Goal: Obtain resource: Obtain resource

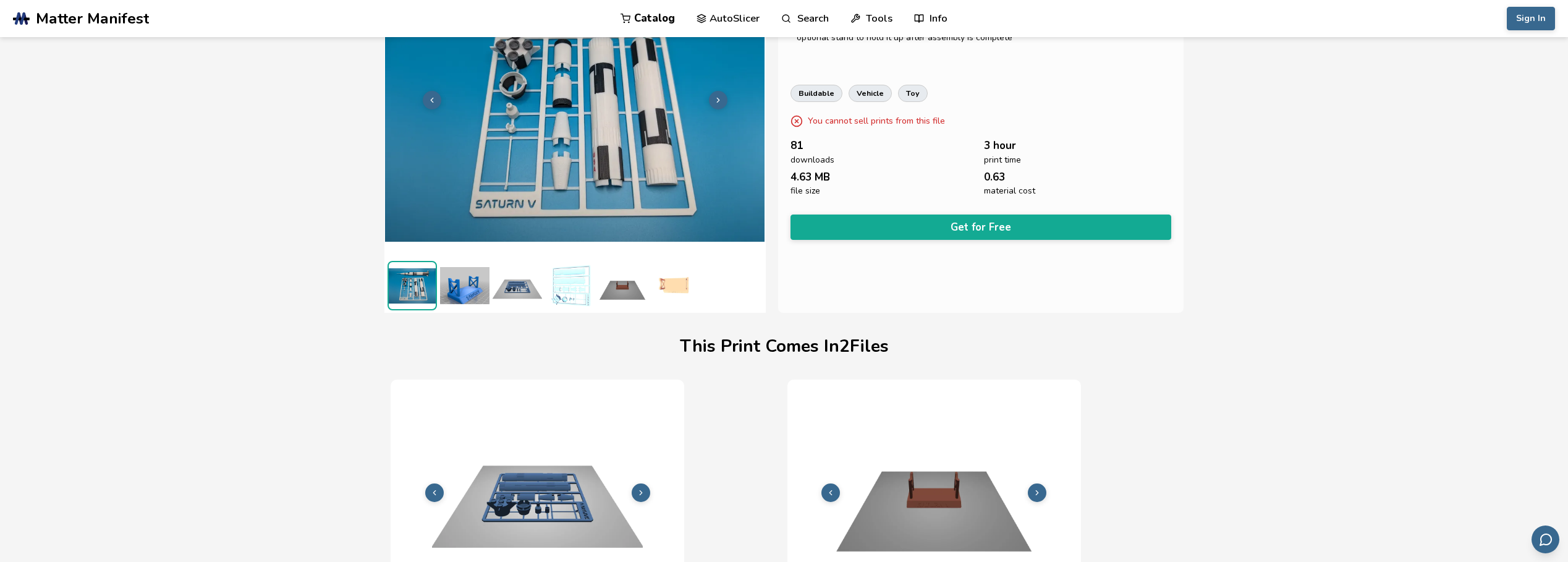
scroll to position [43, 5]
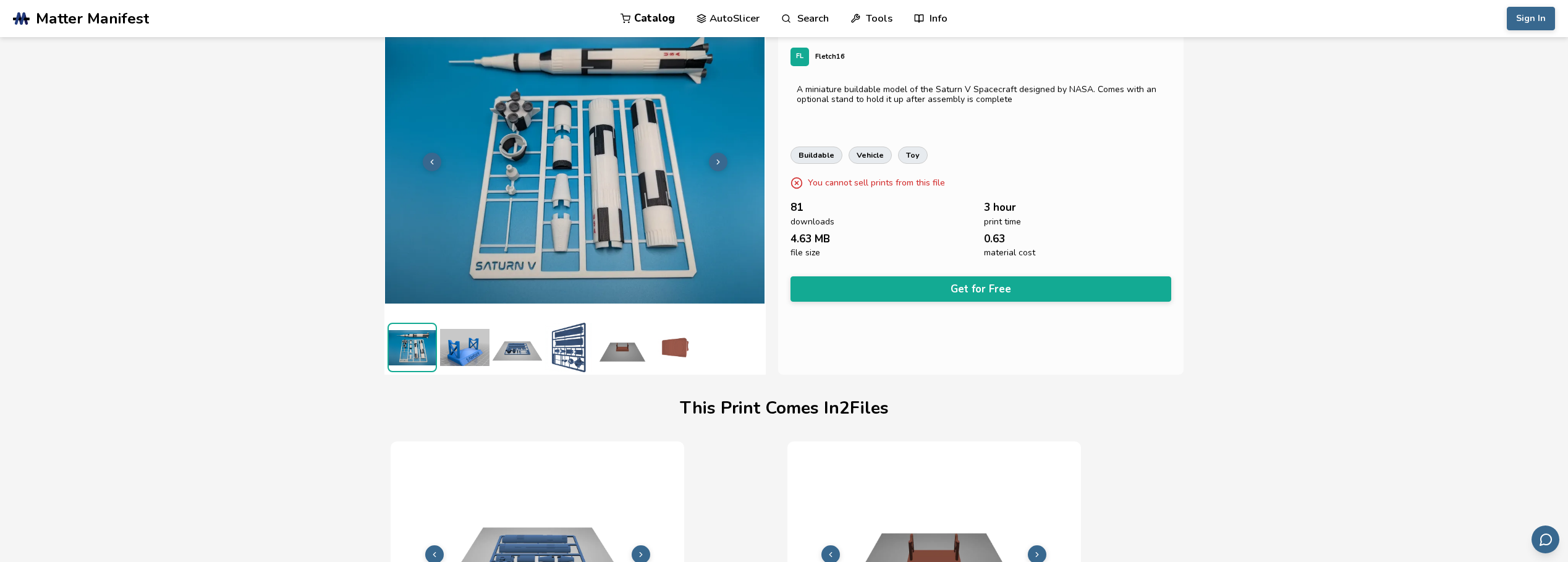
click at [539, 95] on img at bounding box center [574, 161] width 381 height 285
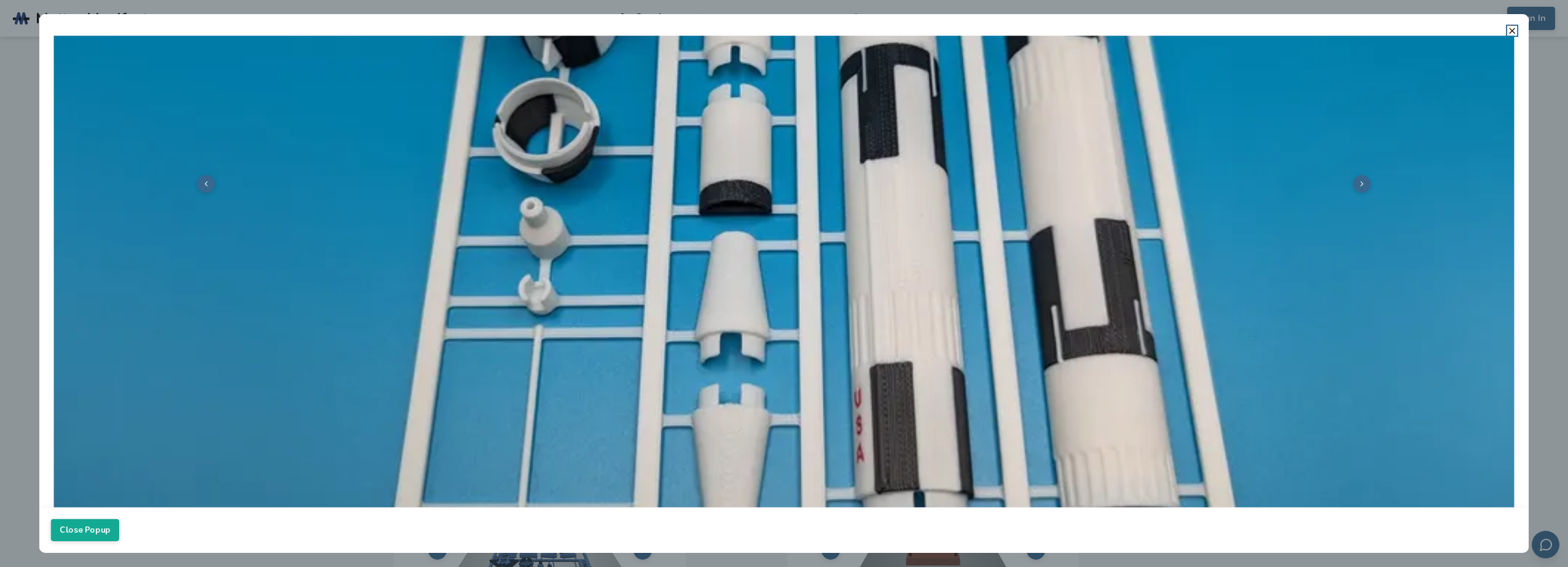
scroll to position [614, 0]
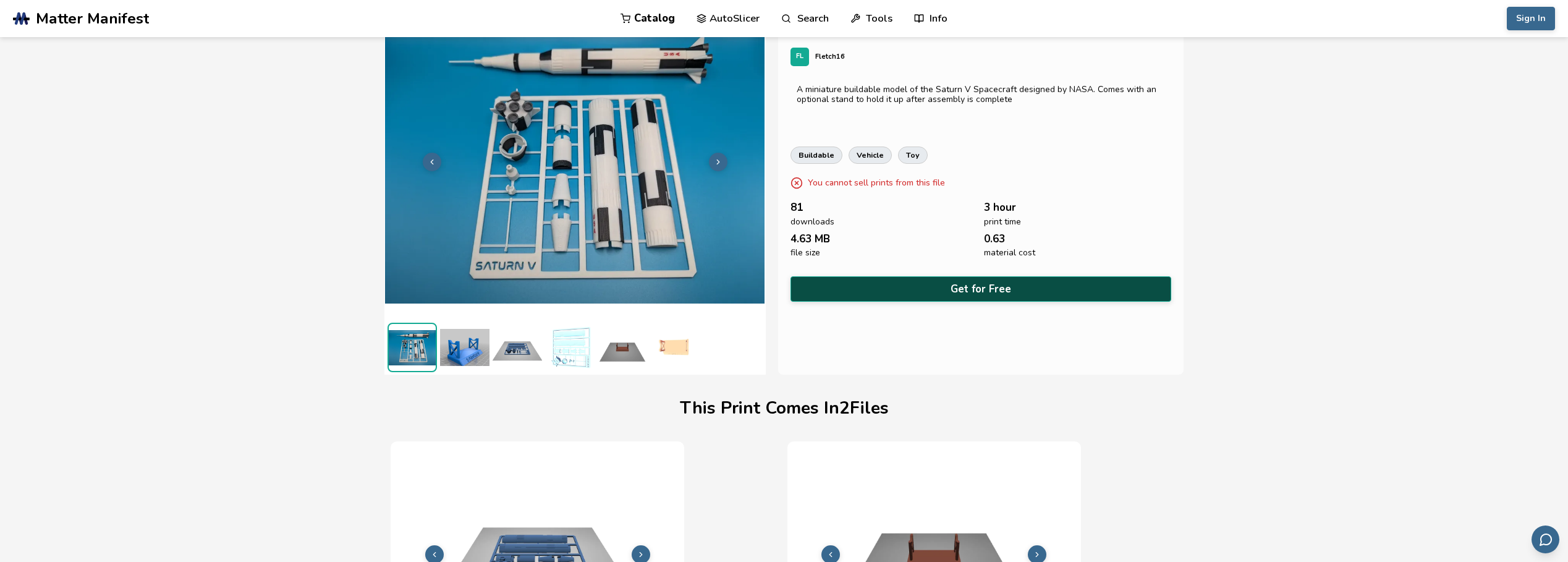
click at [979, 279] on button "Get for Free" at bounding box center [980, 289] width 381 height 25
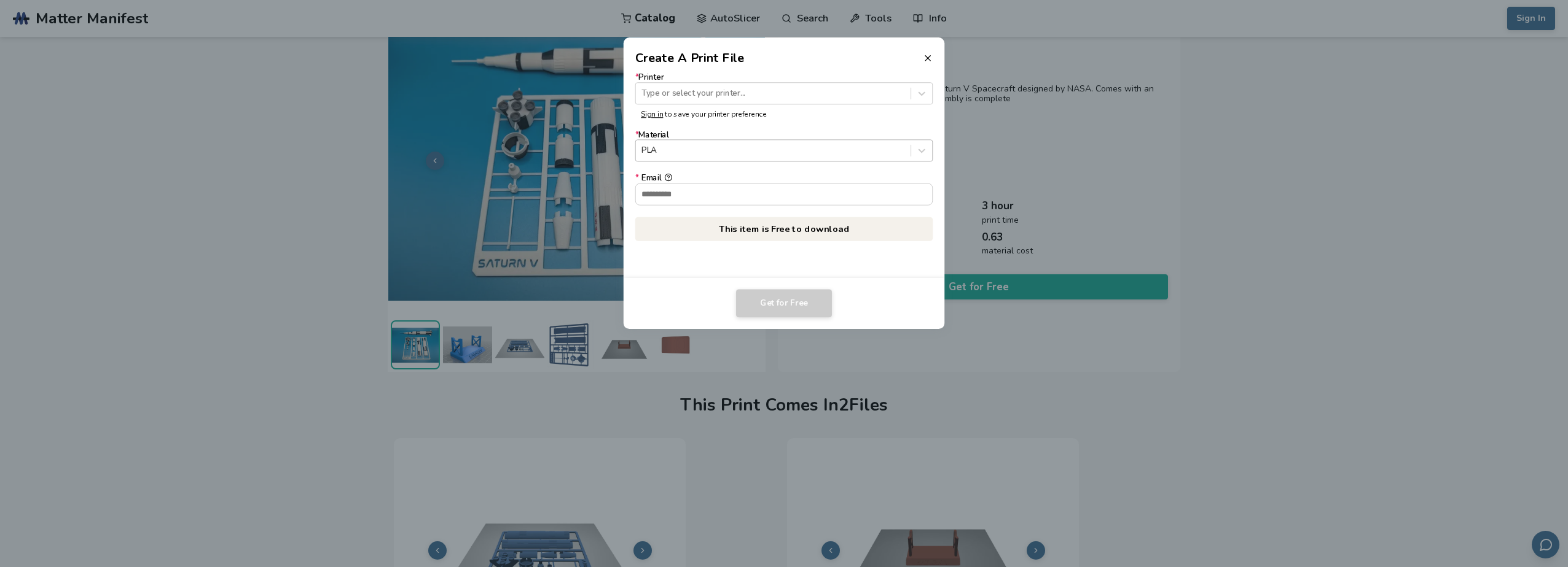
click at [679, 148] on div at bounding box center [773, 150] width 263 height 12
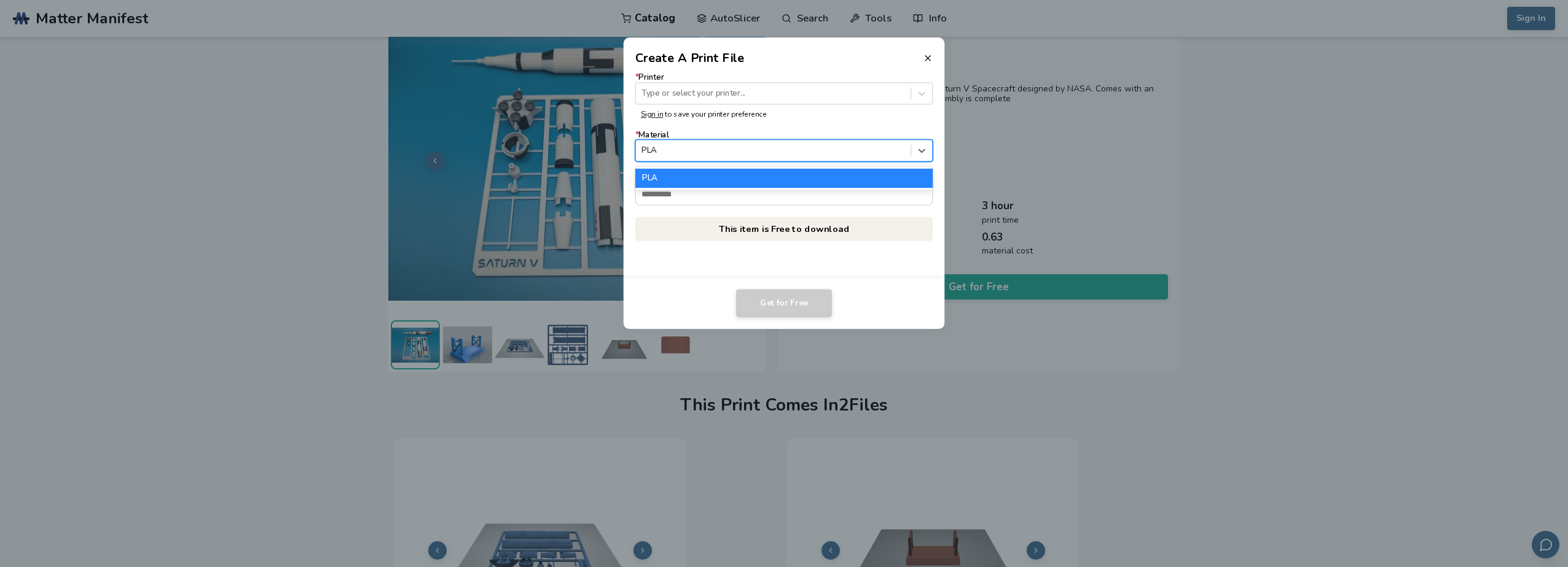
click at [679, 148] on div at bounding box center [773, 150] width 263 height 12
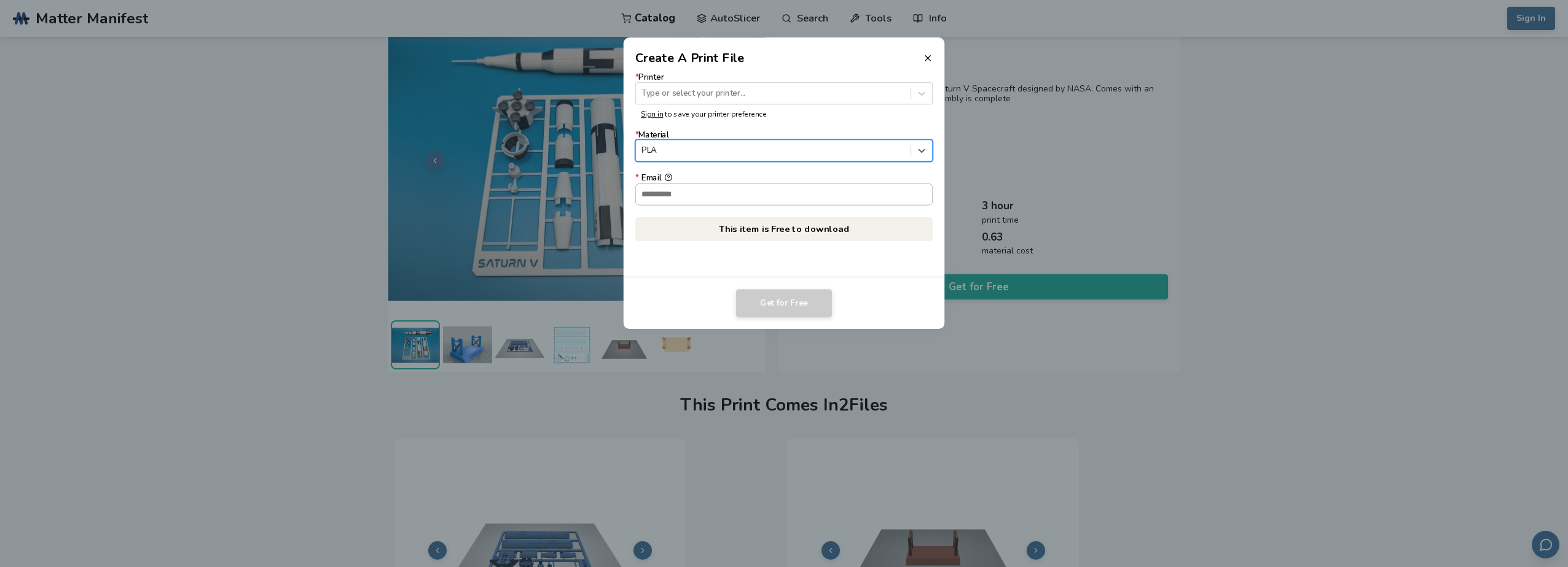
click at [686, 189] on input "* Email" at bounding box center [784, 193] width 296 height 21
click at [760, 150] on div at bounding box center [773, 150] width 263 height 12
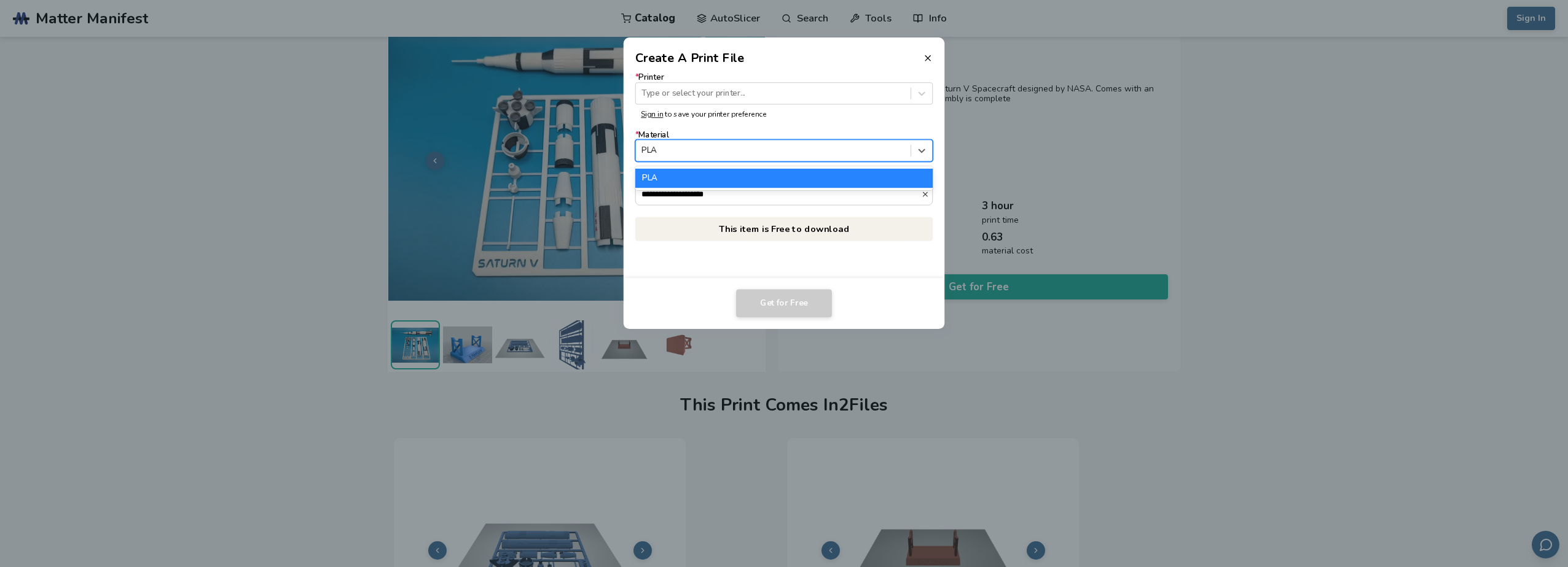
click at [770, 172] on div "PLA" at bounding box center [784, 178] width 298 height 18
click at [766, 194] on input "**********" at bounding box center [778, 193] width 285 height 21
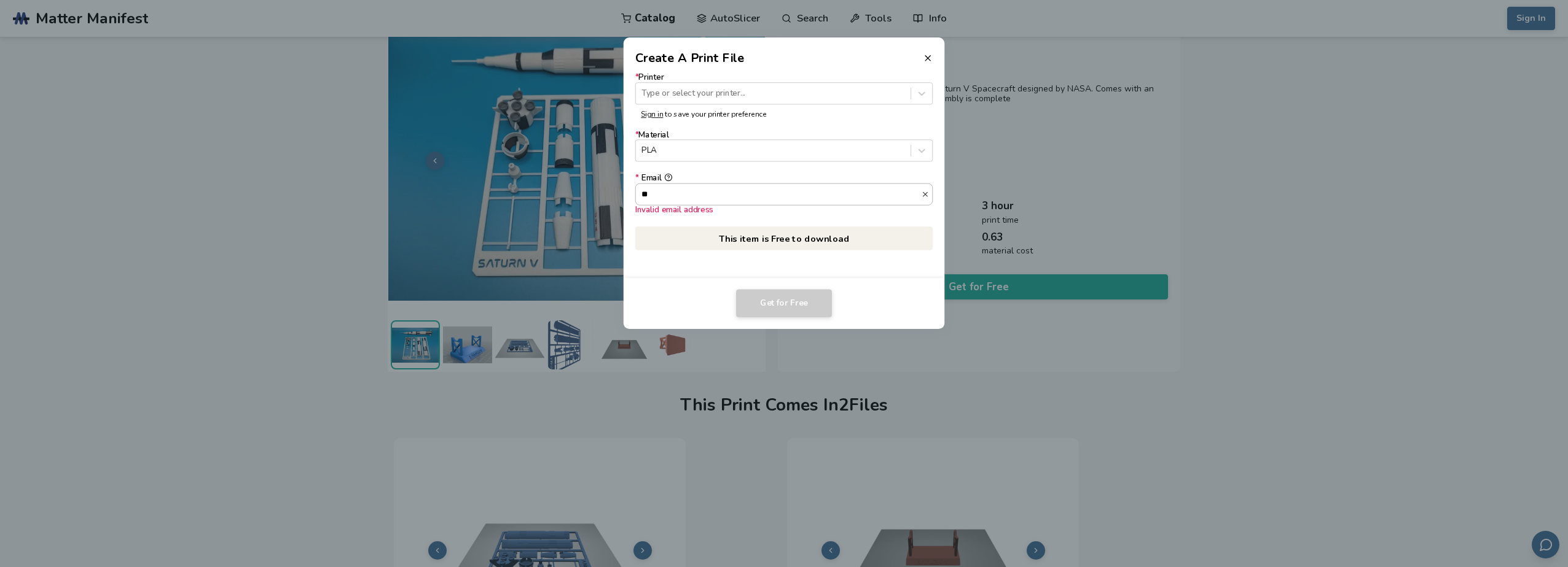
type input "*"
type input "**********"
click at [664, 174] on button "**********" at bounding box center [668, 178] width 8 height 8
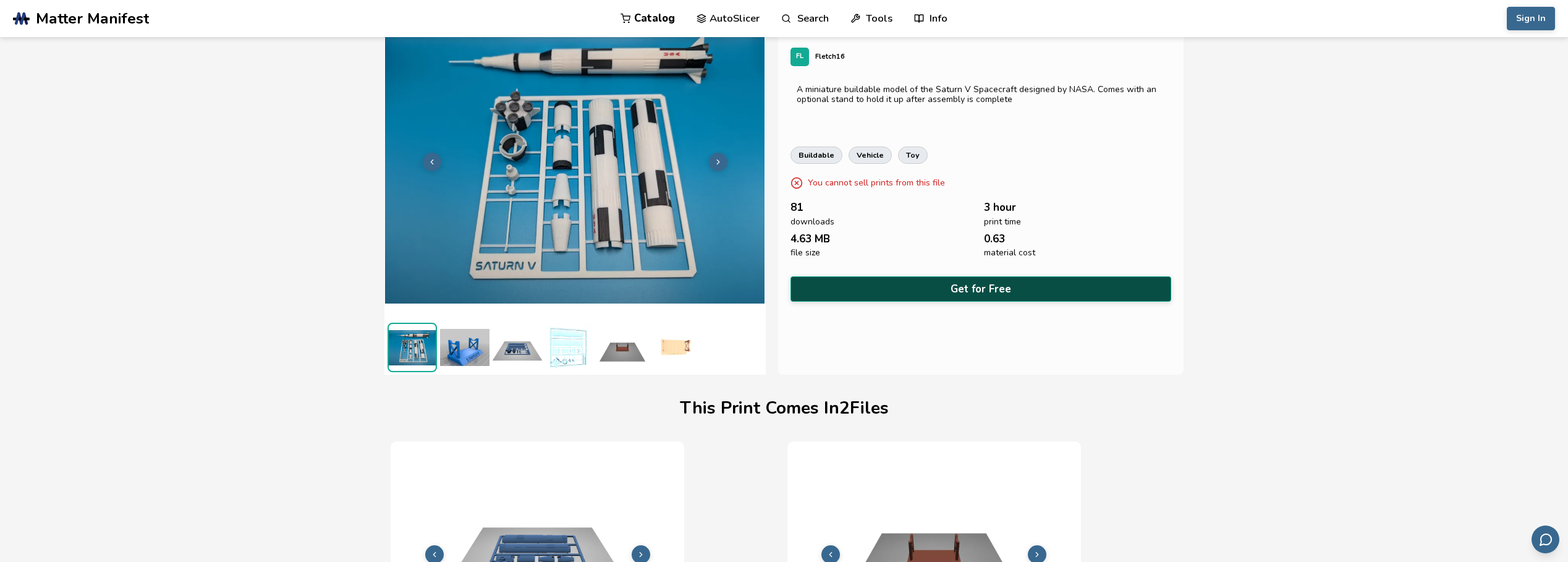
click at [923, 287] on button "Get for Free" at bounding box center [980, 289] width 381 height 25
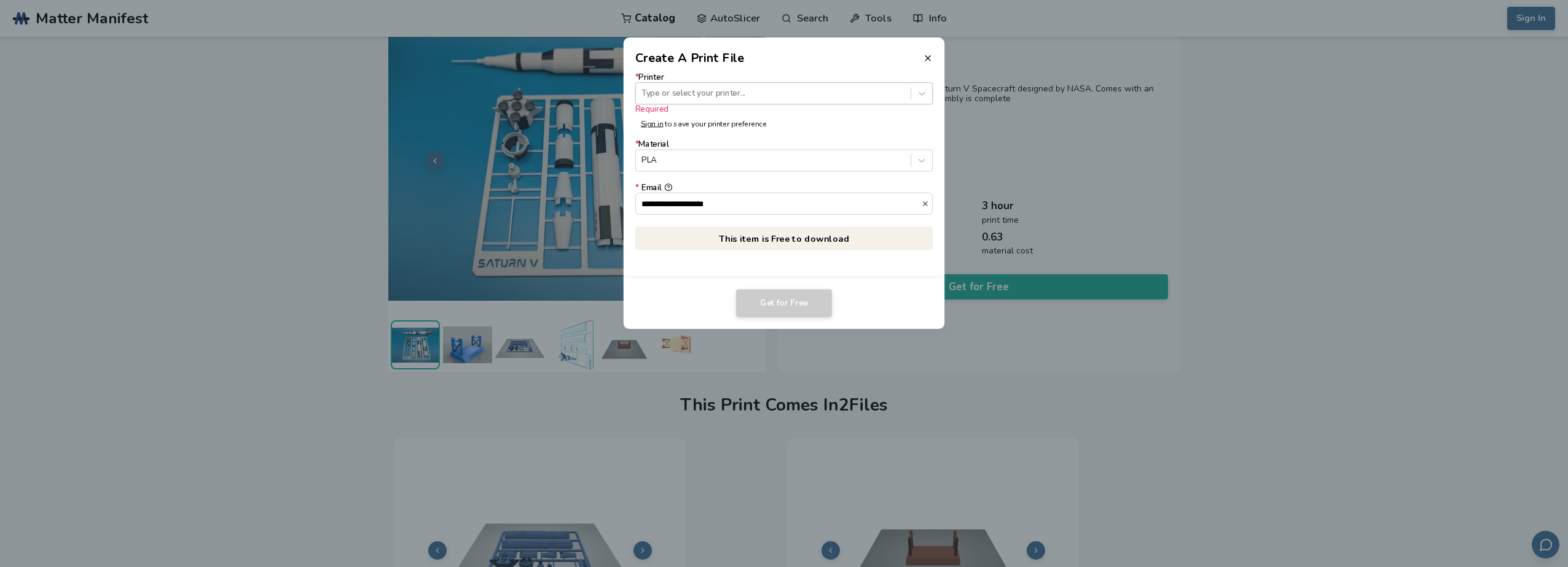
click at [767, 93] on div at bounding box center [773, 93] width 263 height 12
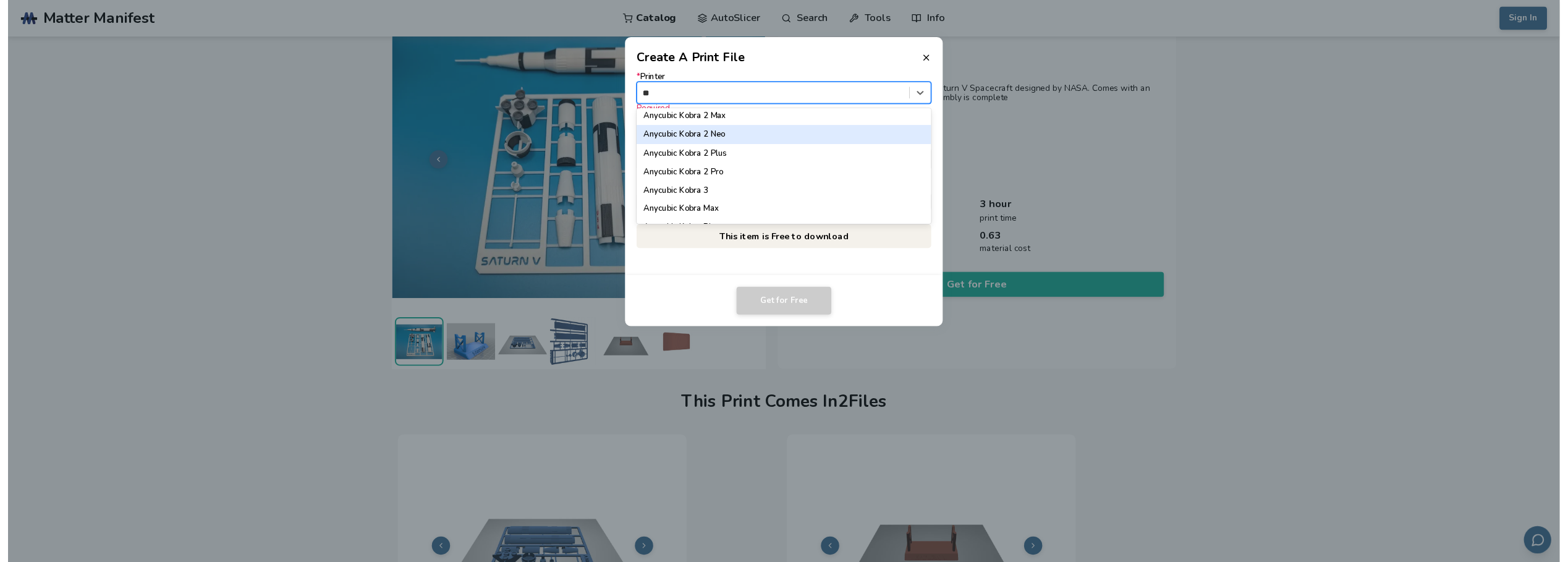
scroll to position [0, 0]
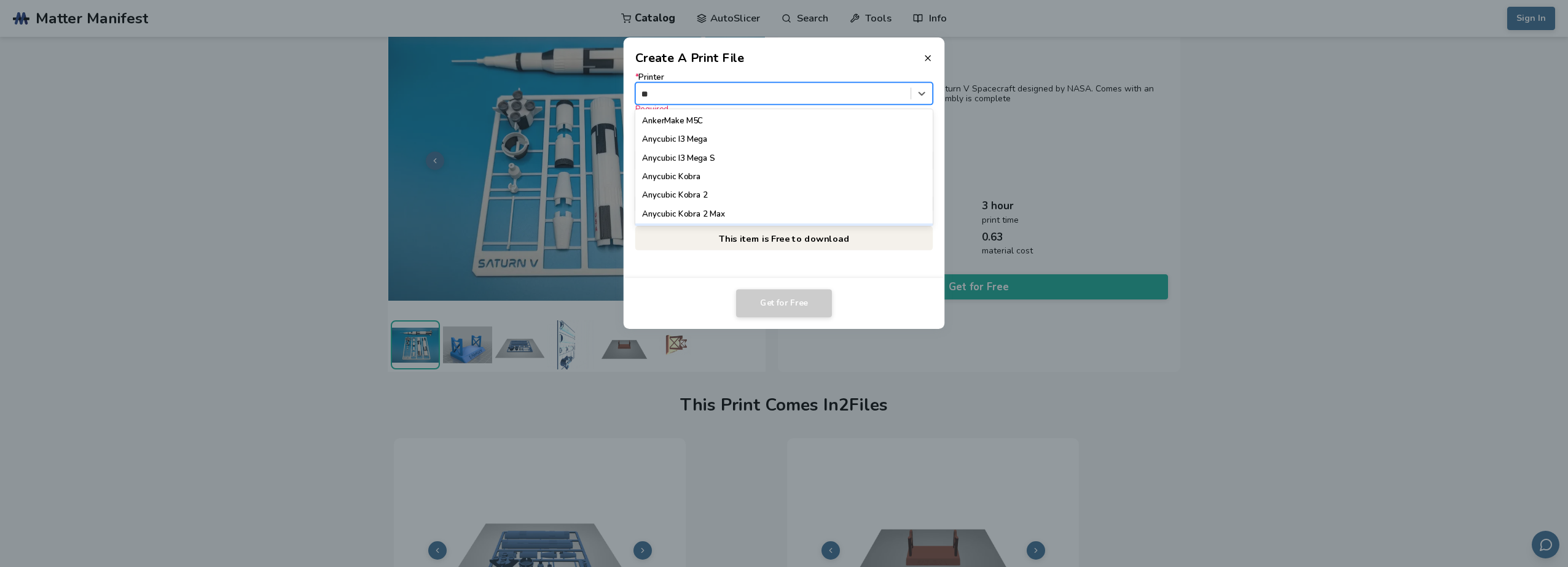
type input "***"
click at [773, 164] on div "Creality K1 SE" at bounding box center [784, 158] width 298 height 18
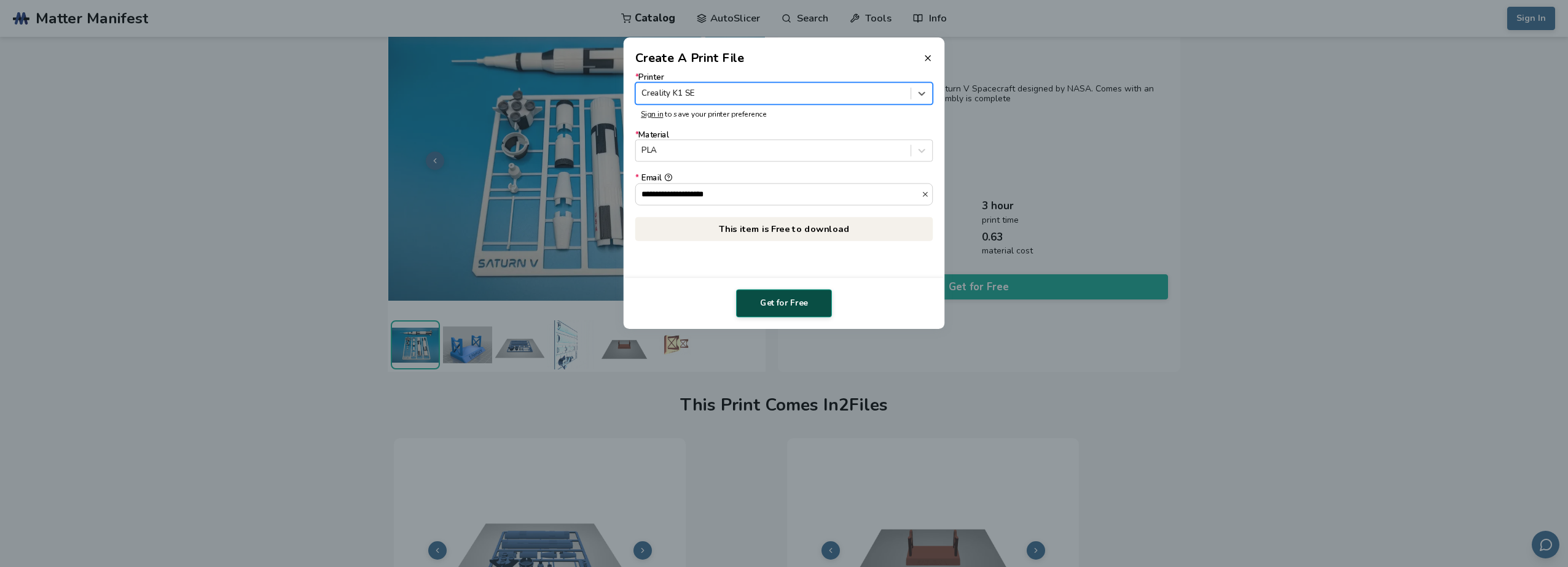
click at [790, 299] on button "Get for Free" at bounding box center [783, 303] width 96 height 28
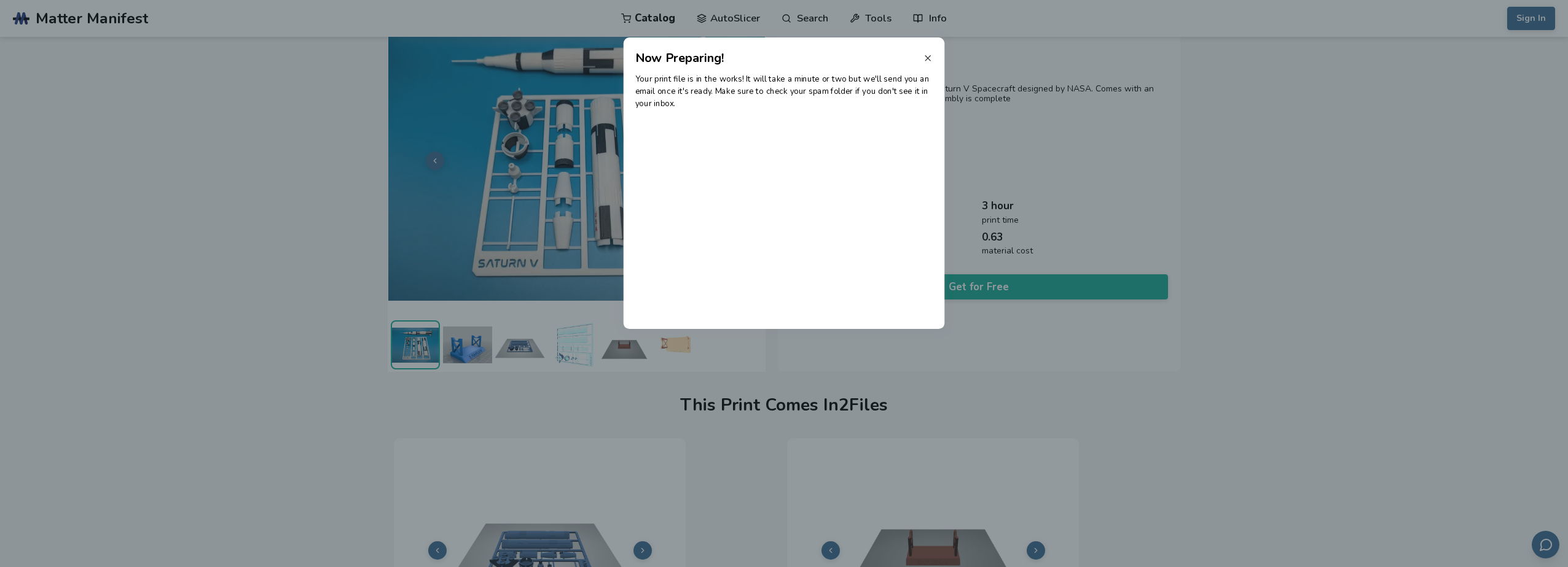
click at [926, 55] on icon at bounding box center [928, 58] width 9 height 9
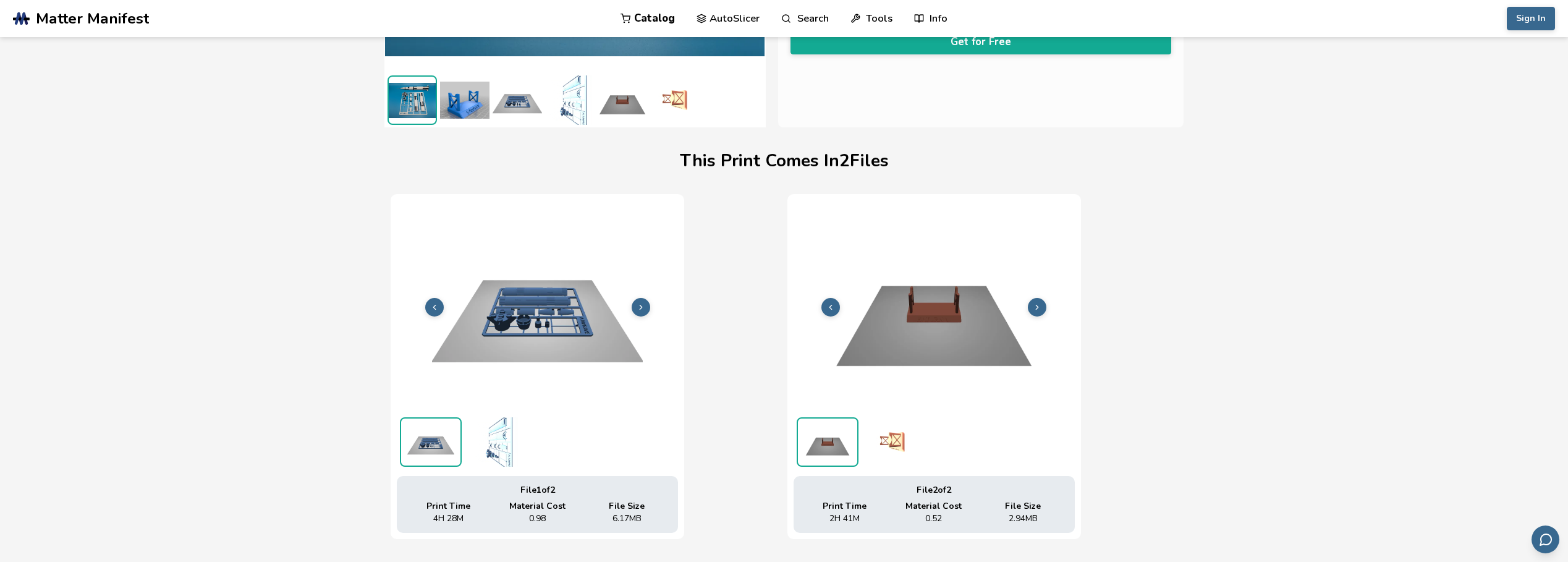
scroll to position [413, 0]
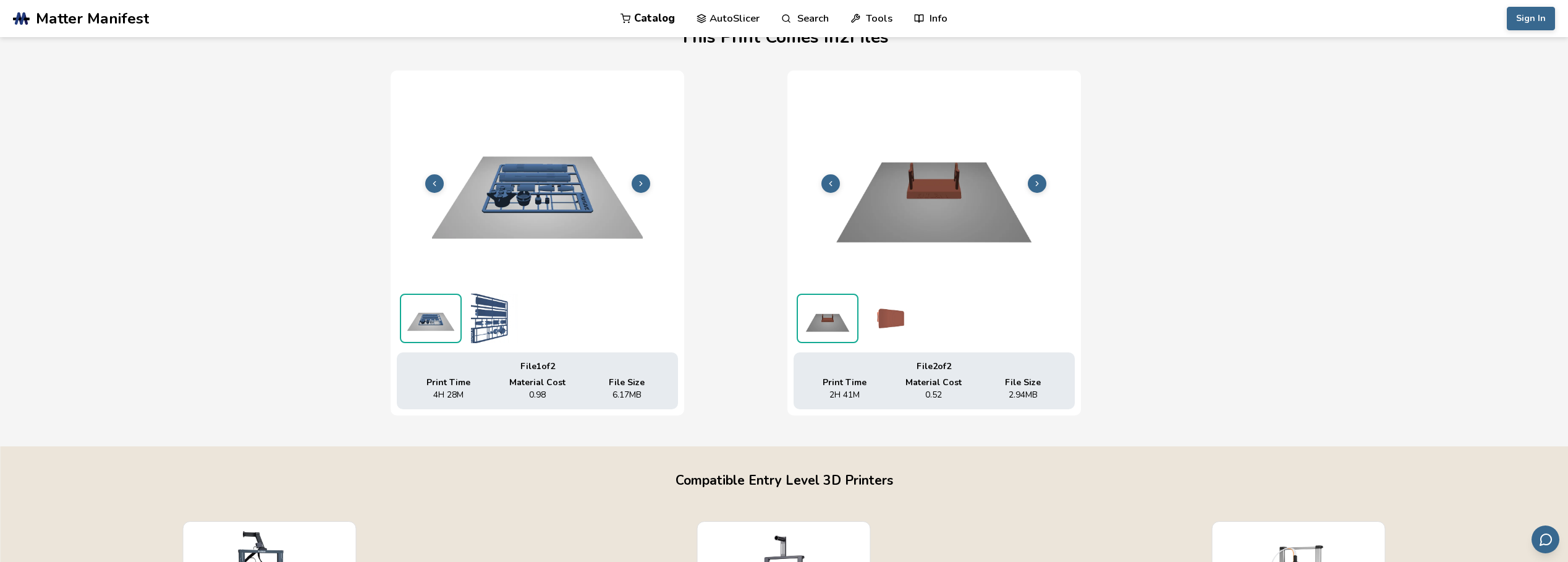
click at [566, 192] on img at bounding box center [538, 181] width 281 height 211
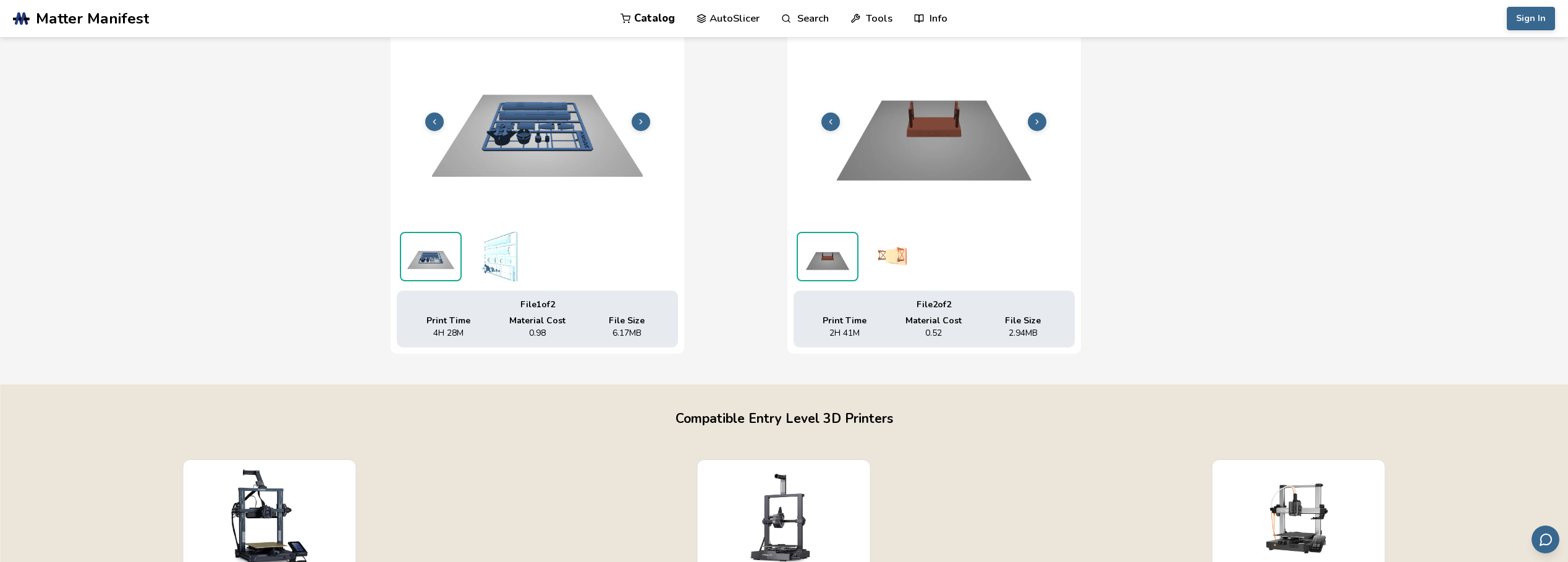
scroll to position [0, 0]
